Goal: Transaction & Acquisition: Purchase product/service

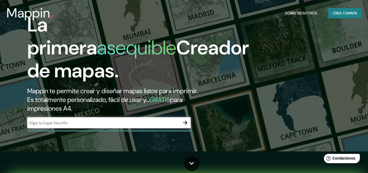
scroll to position [17, 0]
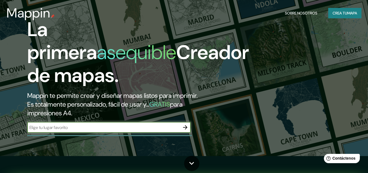
click at [85, 129] on input "text" at bounding box center [103, 127] width 153 height 6
type input "[PERSON_NAME] Meta"
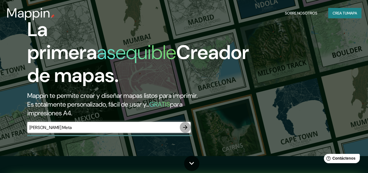
click at [184, 125] on icon "button" at bounding box center [185, 127] width 7 height 7
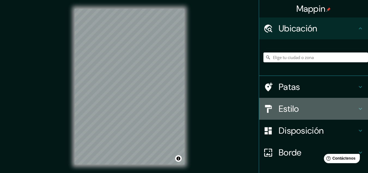
click at [357, 107] on icon at bounding box center [360, 108] width 7 height 7
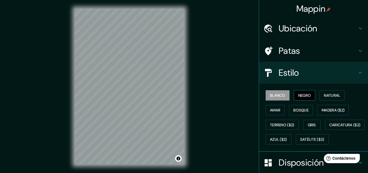
click at [300, 92] on font "Negro" at bounding box center [305, 95] width 13 height 7
click at [328, 93] on font "Natural" at bounding box center [332, 95] width 16 height 5
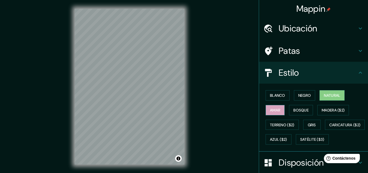
click at [276, 109] on font "Amar" at bounding box center [275, 109] width 10 height 5
click at [272, 94] on font "Blanco" at bounding box center [277, 95] width 15 height 5
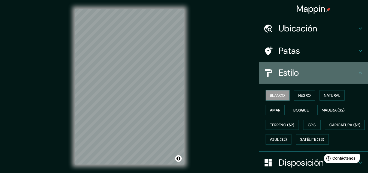
click at [359, 73] on icon at bounding box center [360, 72] width 3 height 2
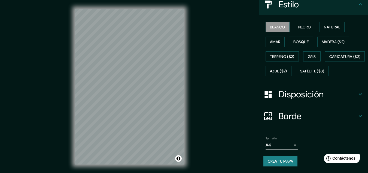
scroll to position [83, 0]
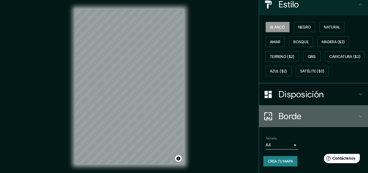
click at [357, 115] on icon at bounding box center [360, 116] width 7 height 7
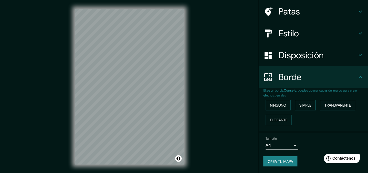
scroll to position [39, 0]
click at [357, 54] on icon at bounding box center [360, 55] width 7 height 7
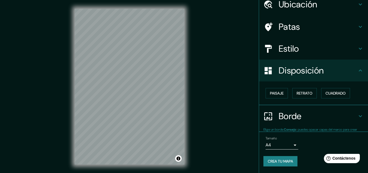
scroll to position [24, 0]
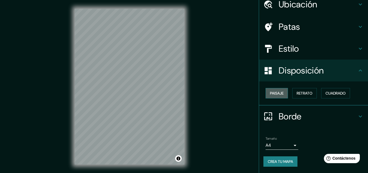
click at [273, 93] on font "Paisaje" at bounding box center [277, 93] width 14 height 5
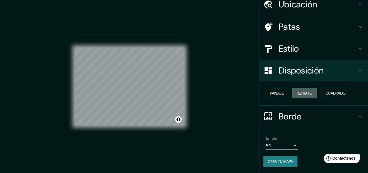
click at [311, 89] on button "Retrato" at bounding box center [305, 93] width 25 height 10
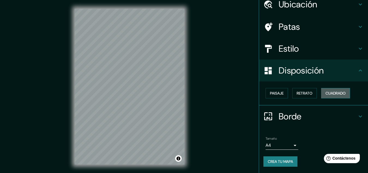
click at [330, 92] on font "Cuadrado" at bounding box center [336, 93] width 20 height 5
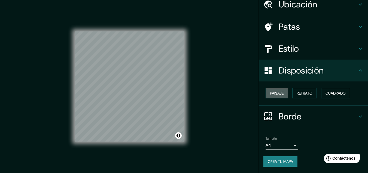
click at [274, 93] on font "Paisaje" at bounding box center [277, 93] width 14 height 5
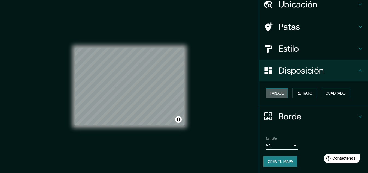
click at [274, 93] on font "Paisaje" at bounding box center [277, 93] width 14 height 5
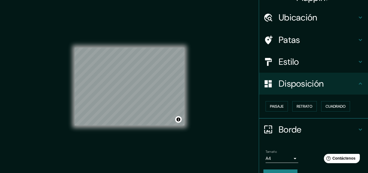
scroll to position [0, 0]
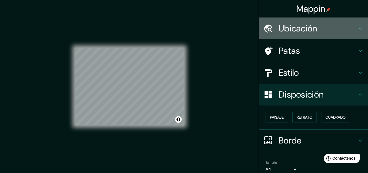
click at [357, 26] on icon at bounding box center [360, 28] width 7 height 7
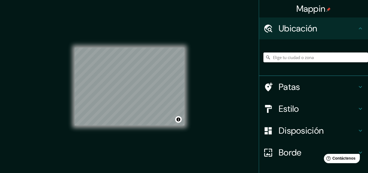
click at [315, 56] on input "Elige tu ciudad o zona" at bounding box center [316, 57] width 105 height 10
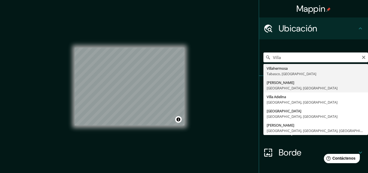
type input "[PERSON_NAME], [GEOGRAPHIC_DATA], [GEOGRAPHIC_DATA]"
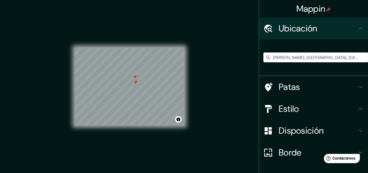
click at [136, 77] on div at bounding box center [135, 76] width 4 height 4
click at [359, 28] on icon at bounding box center [360, 28] width 3 height 2
click at [362, 57] on icon "Claro" at bounding box center [364, 57] width 4 height 4
click at [153, 79] on div at bounding box center [153, 78] width 4 height 4
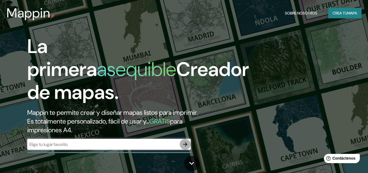
click at [185, 144] on icon "button" at bounding box center [185, 144] width 4 height 4
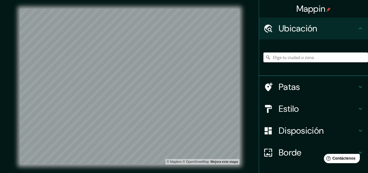
click at [246, 145] on div "© Mapbox © OpenStreetMap Mejora este mapa" at bounding box center [129, 86] width 237 height 173
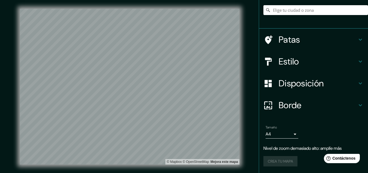
click at [284, 160] on div "Crea tu mapa" at bounding box center [314, 161] width 100 height 10
click at [273, 158] on div "Crea tu mapa" at bounding box center [314, 161] width 100 height 10
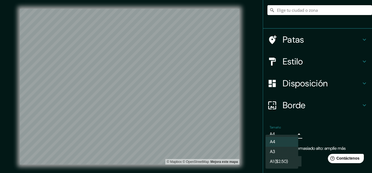
click at [292, 132] on body "Mappin Ubicación Patas Estilo Disposición Borde Elige un borde. Consejo : puede…" at bounding box center [186, 86] width 372 height 173
click at [284, 155] on li "A3" at bounding box center [282, 152] width 33 height 10
click at [293, 134] on body "Mappin Ubicación Patas Estilo Disposición Borde Elige un borde. Consejo : puede…" at bounding box center [186, 86] width 372 height 173
click at [281, 142] on li "A4" at bounding box center [282, 142] width 33 height 10
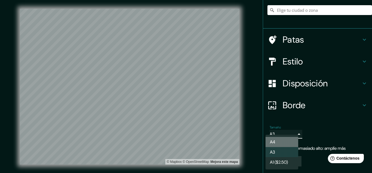
type input "single"
